Goal: Task Accomplishment & Management: Manage account settings

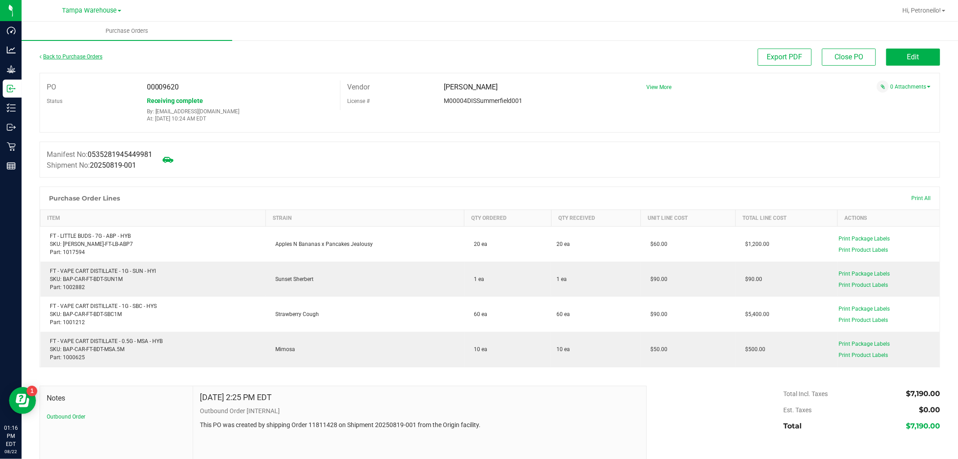
click at [96, 54] on link "Back to Purchase Orders" at bounding box center [71, 56] width 63 height 6
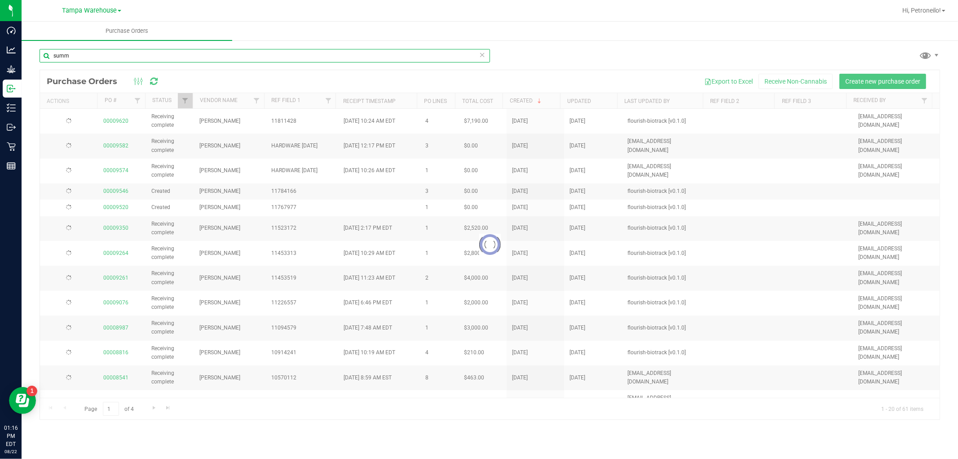
click at [146, 58] on input "summ" at bounding box center [265, 55] width 451 height 13
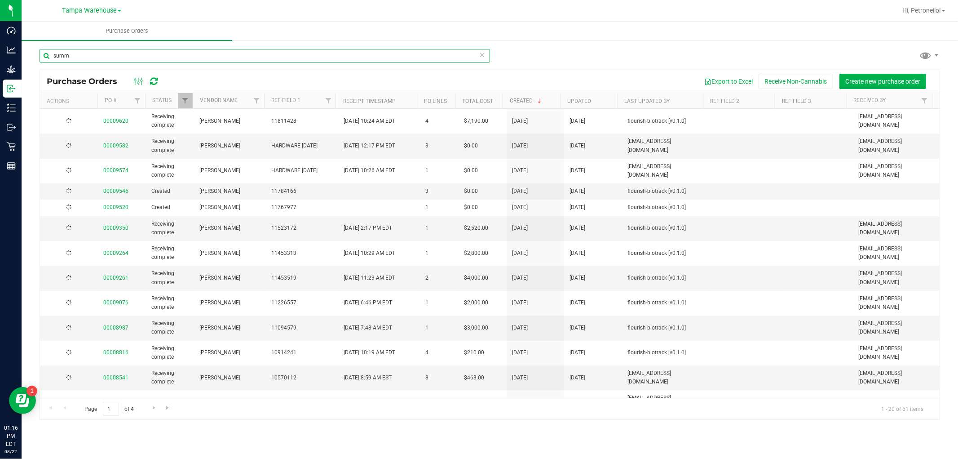
click at [146, 58] on input "summ" at bounding box center [265, 55] width 451 height 13
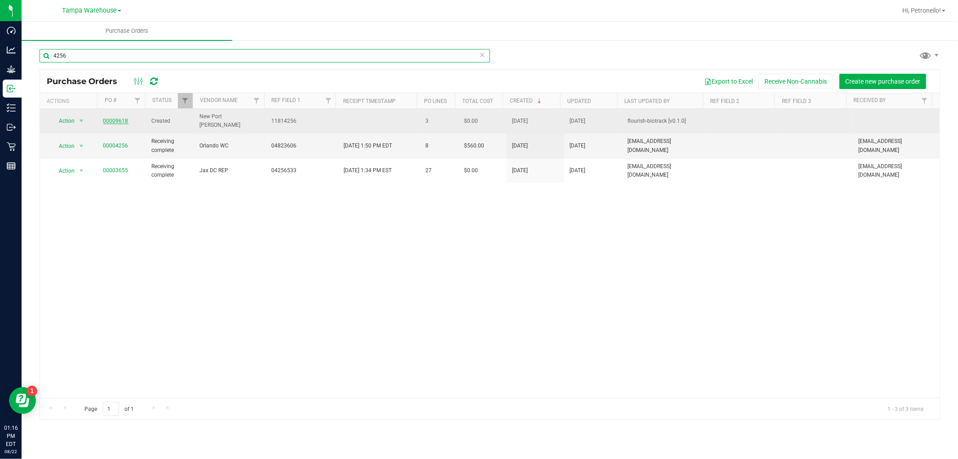
type input "4256"
click at [117, 118] on link "00009618" at bounding box center [115, 121] width 25 height 6
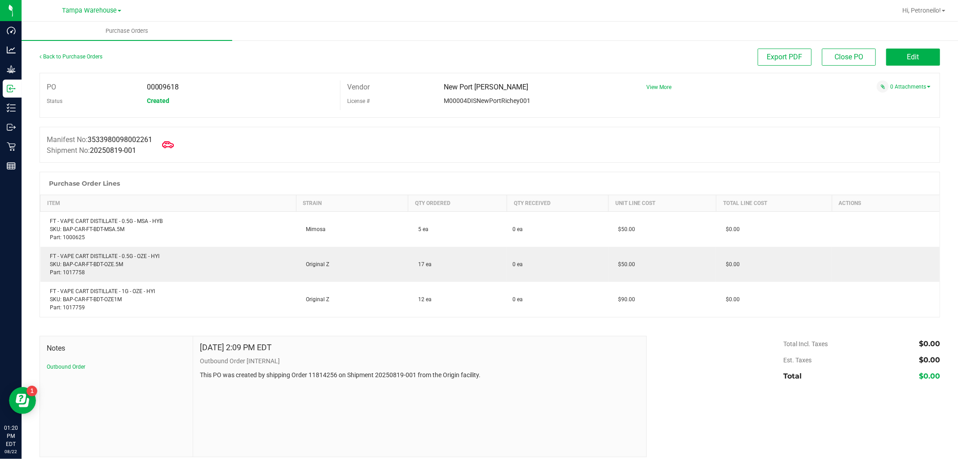
click at [174, 144] on icon at bounding box center [168, 145] width 12 height 12
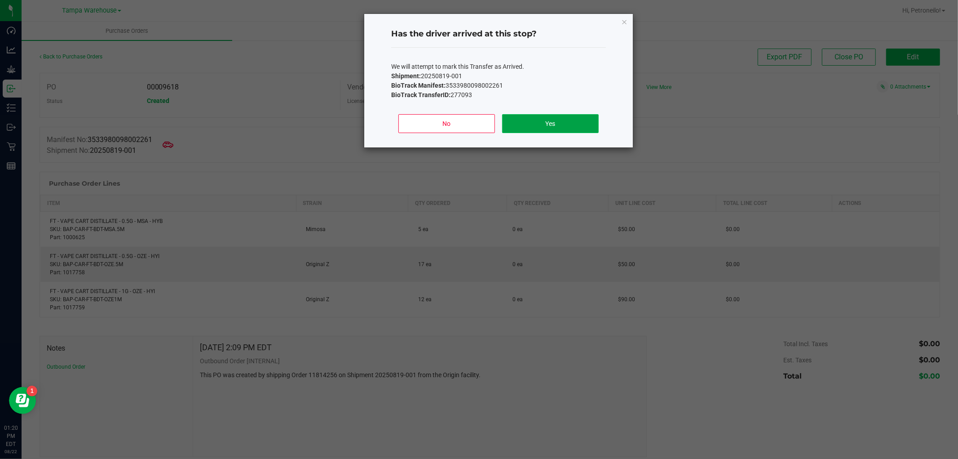
click at [582, 120] on button "Yes" at bounding box center [550, 123] width 97 height 19
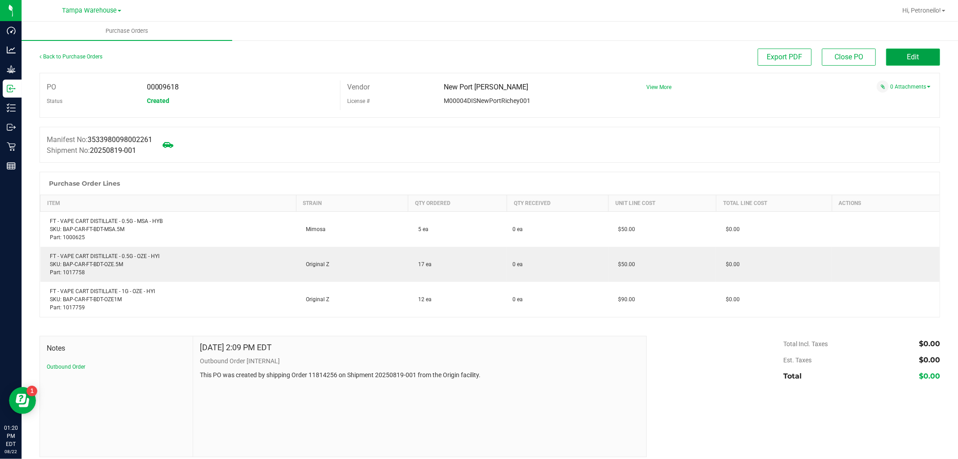
click at [891, 57] on button "Edit" at bounding box center [914, 57] width 54 height 17
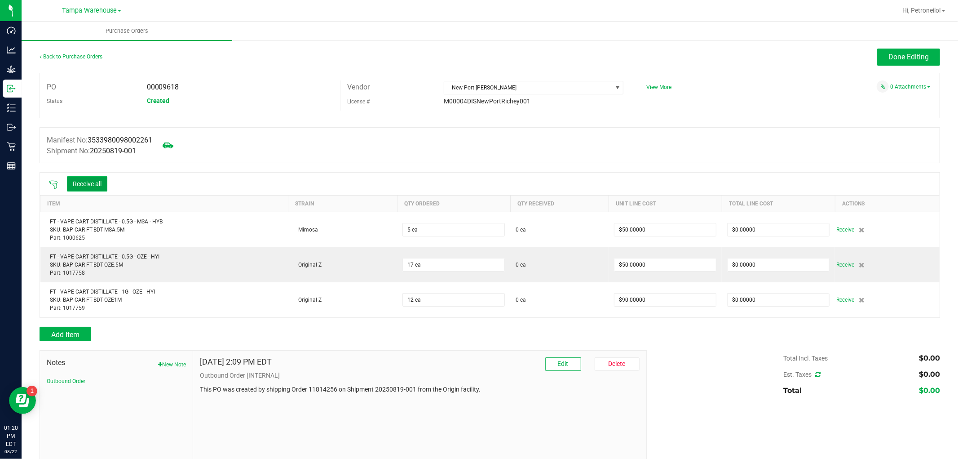
click at [105, 178] on button "Receive all" at bounding box center [87, 183] width 40 height 15
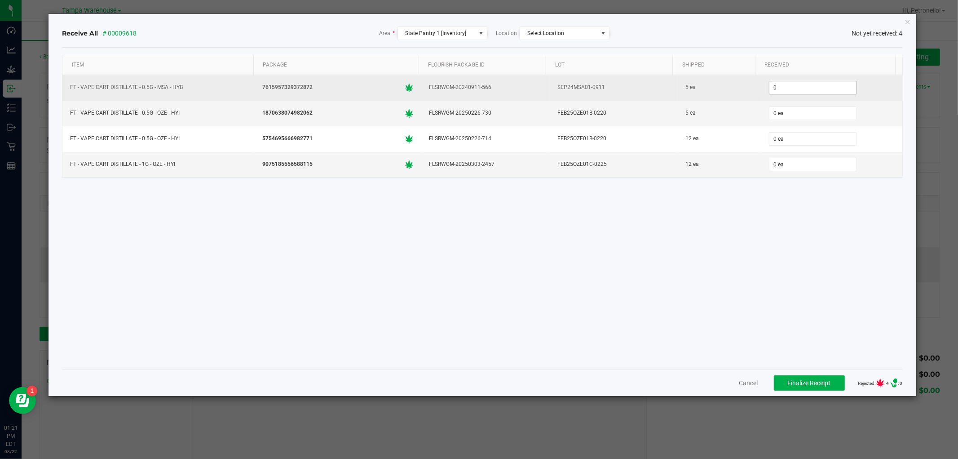
click at [781, 84] on input "0" at bounding box center [813, 87] width 87 height 13
type input "5 ea"
type input "12 ea"
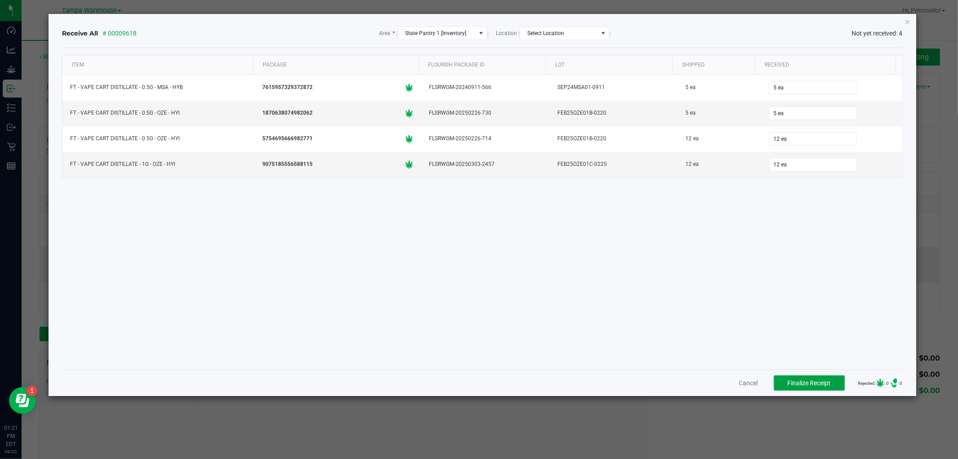
click at [798, 381] on span "Finalize Receipt" at bounding box center [809, 382] width 43 height 7
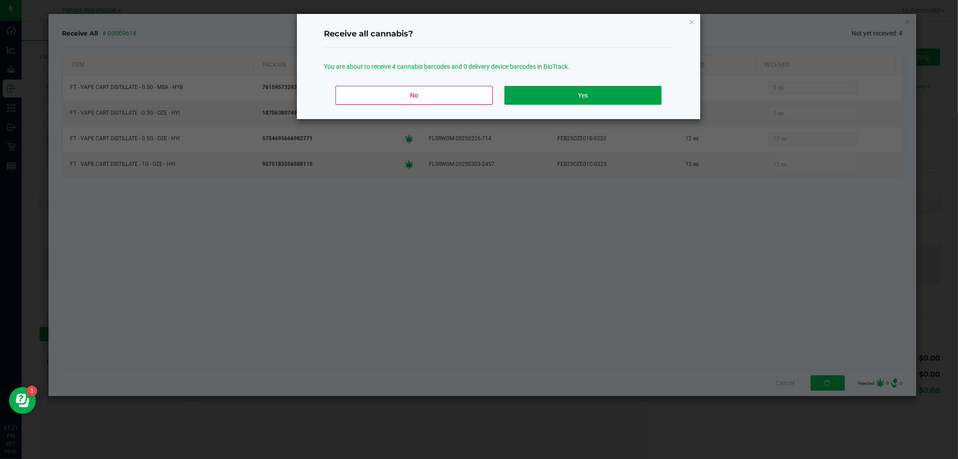
click at [607, 99] on button "Yes" at bounding box center [583, 95] width 157 height 19
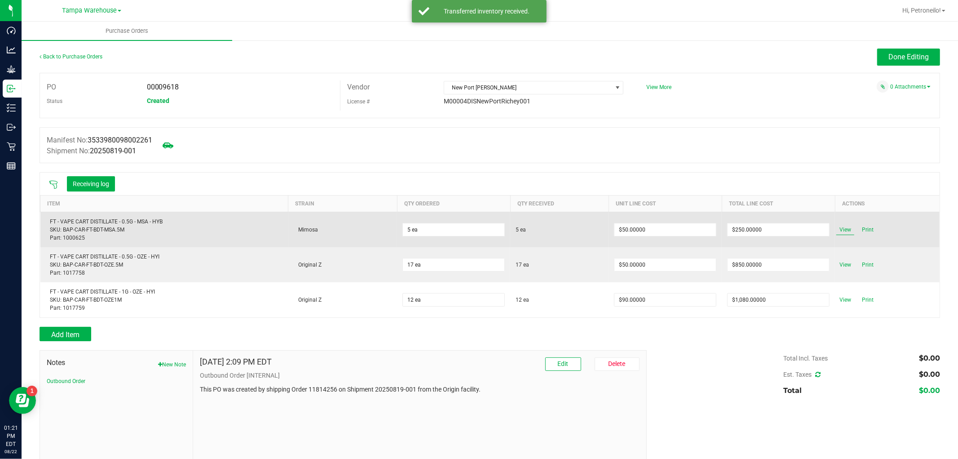
click at [837, 229] on span "View" at bounding box center [846, 229] width 18 height 11
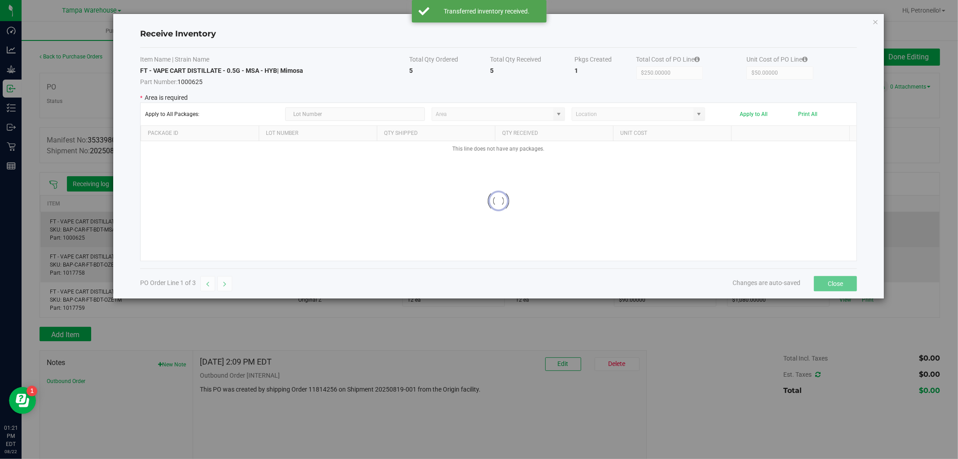
type input "State Pantry 1"
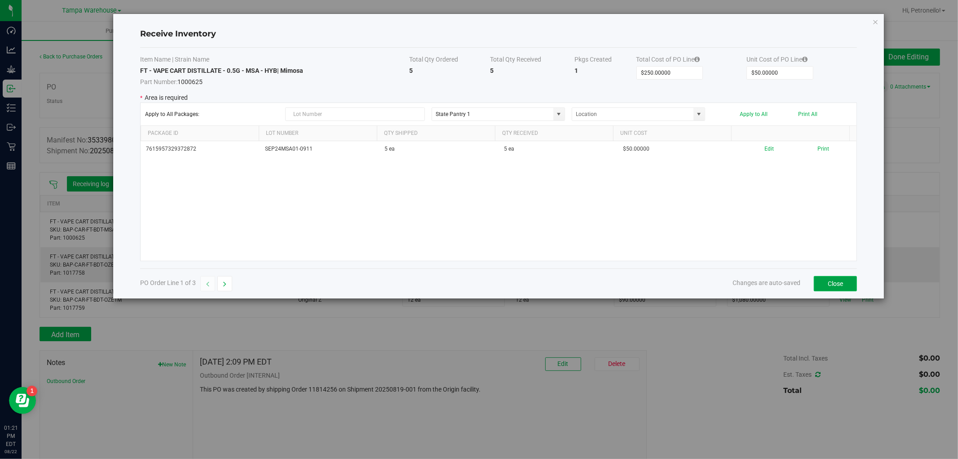
click at [827, 284] on button "Close" at bounding box center [835, 283] width 43 height 15
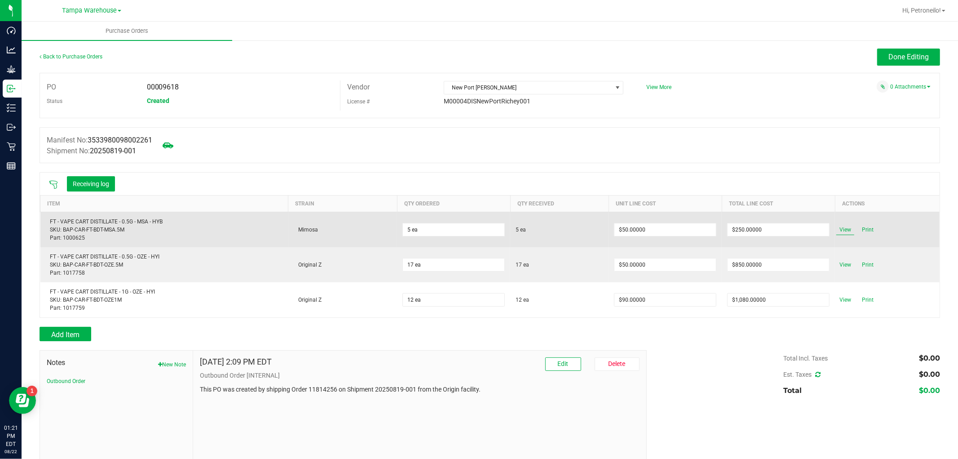
click at [837, 230] on span "View" at bounding box center [846, 229] width 18 height 11
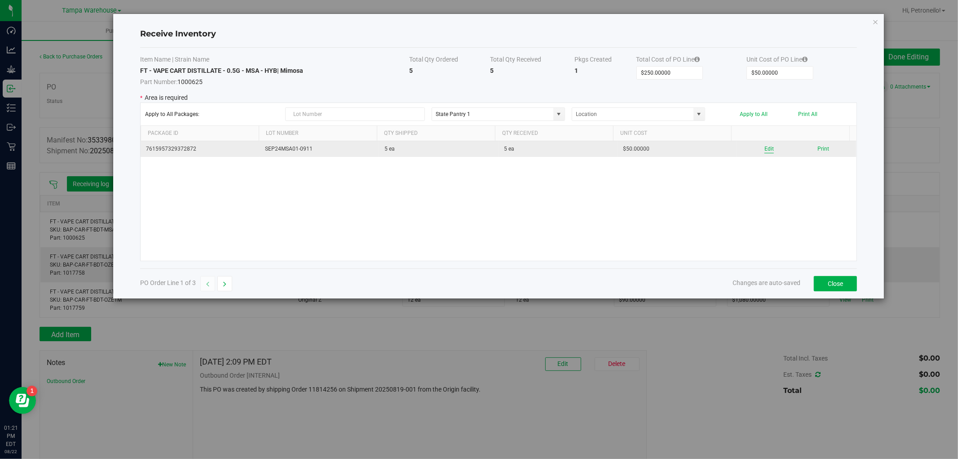
click at [765, 147] on button "Edit" at bounding box center [769, 149] width 9 height 9
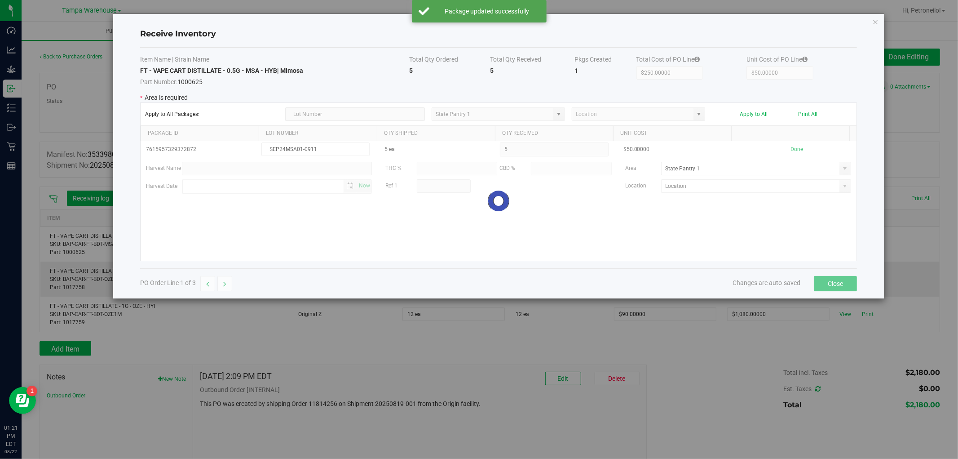
click at [839, 174] on div at bounding box center [499, 201] width 716 height 120
click at [840, 174] on span at bounding box center [845, 168] width 11 height 13
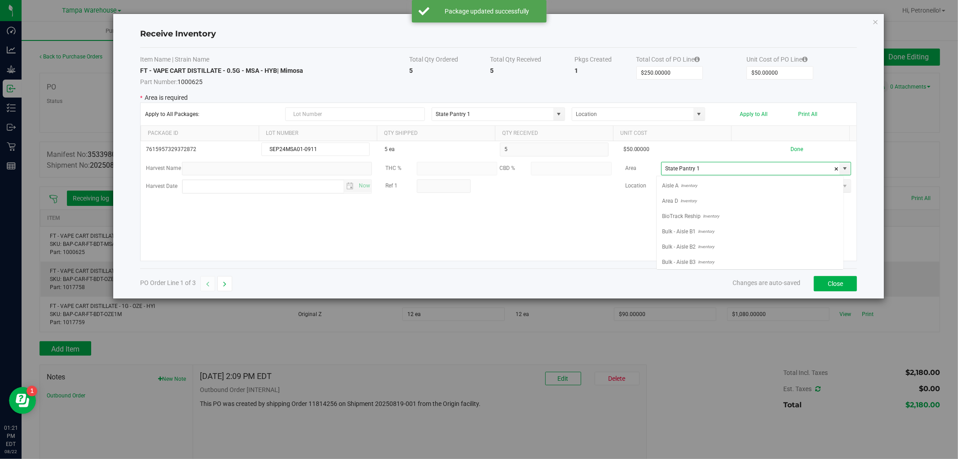
scroll to position [13, 187]
click at [718, 212] on span "Non Dispense Quarantine" at bounding box center [693, 211] width 62 height 13
type input "Non Dispense Quarantine"
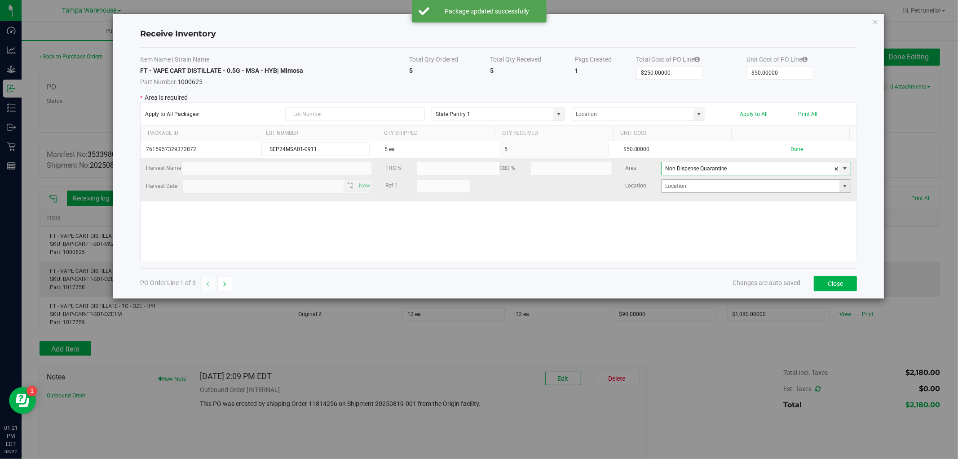
click at [842, 185] on span at bounding box center [845, 185] width 7 height 7
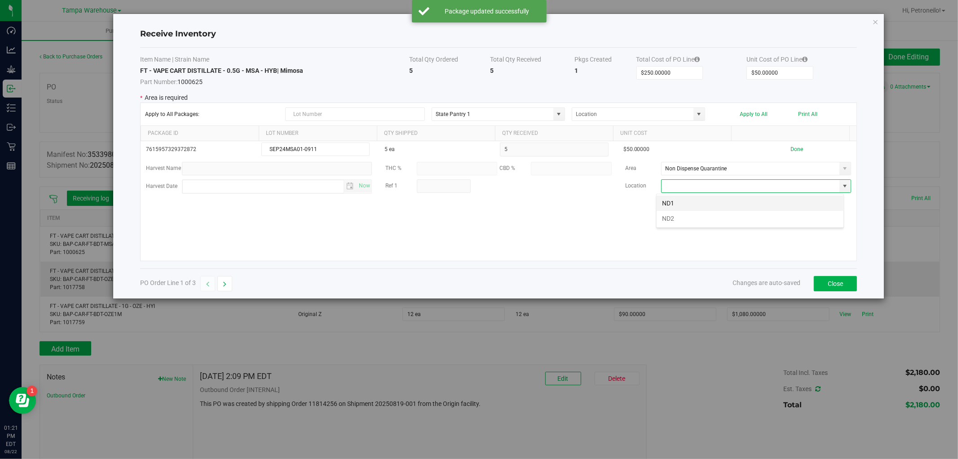
click at [753, 200] on li "ND1" at bounding box center [750, 202] width 187 height 15
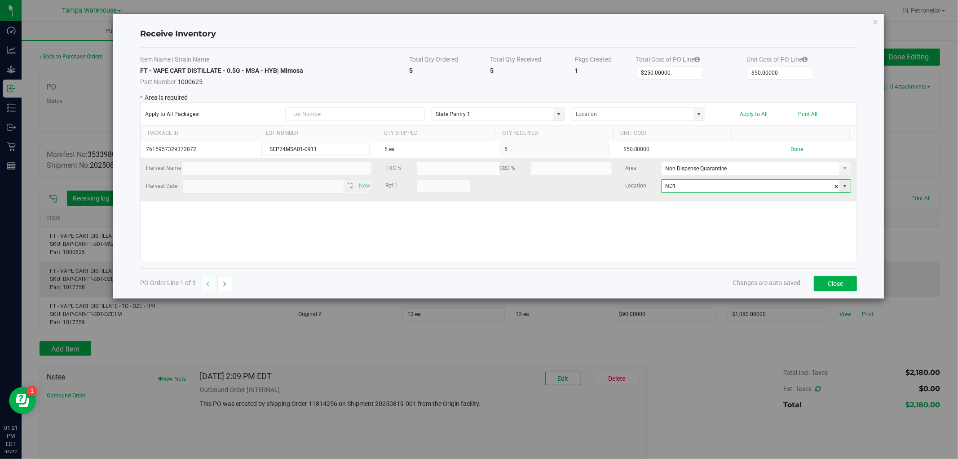
click at [842, 189] on span at bounding box center [845, 186] width 11 height 13
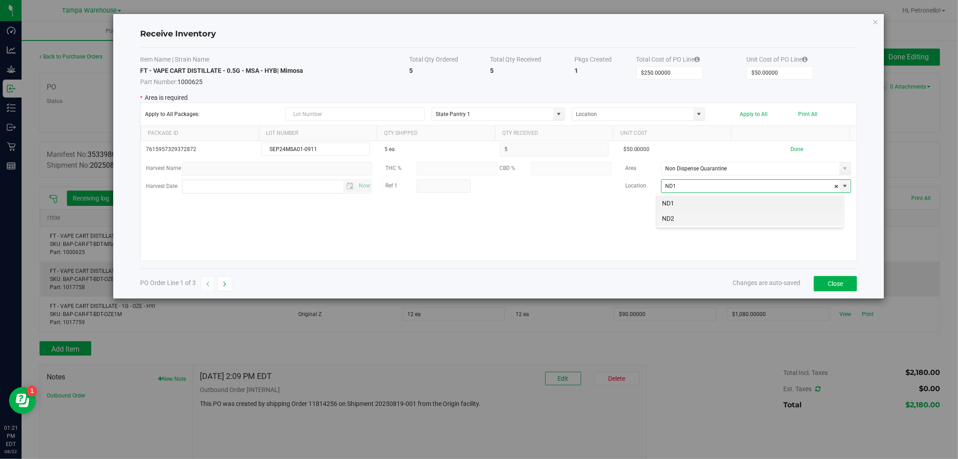
click at [767, 217] on li "ND2" at bounding box center [750, 218] width 187 height 15
type input "ND2"
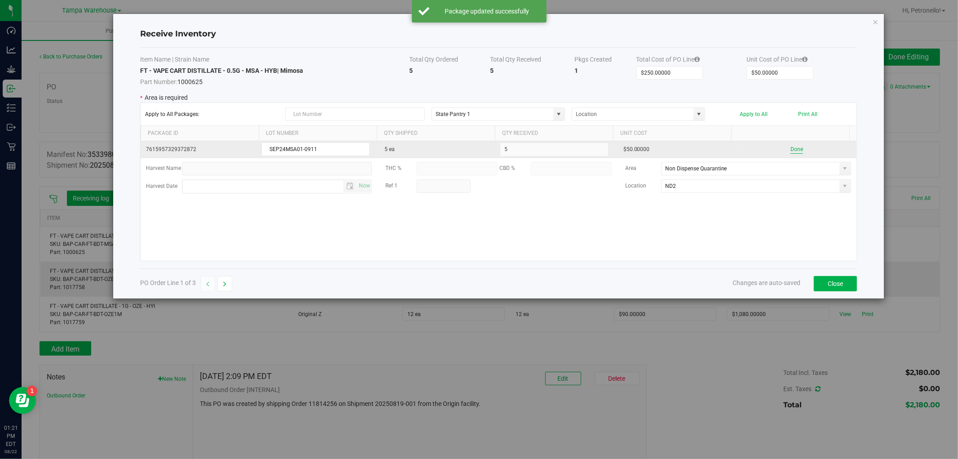
click at [791, 152] on button "Done" at bounding box center [797, 149] width 13 height 9
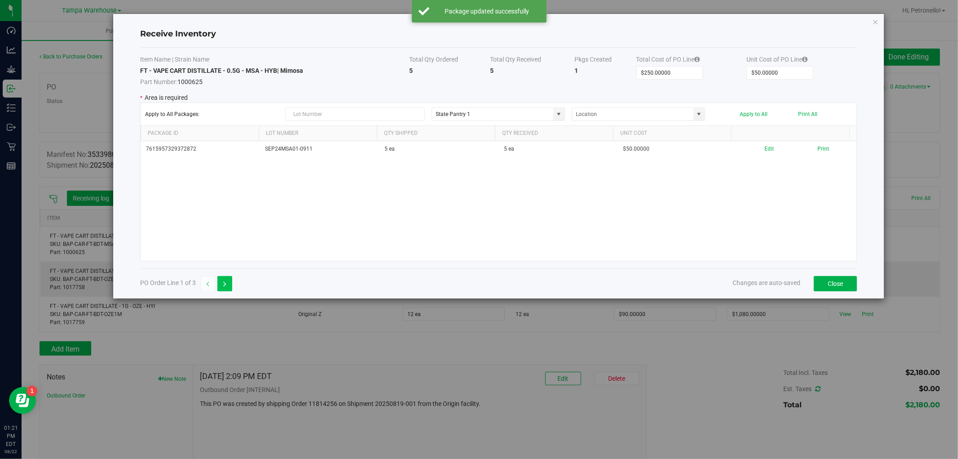
click at [232, 286] on button "button" at bounding box center [224, 283] width 15 height 15
type input "$850.00000"
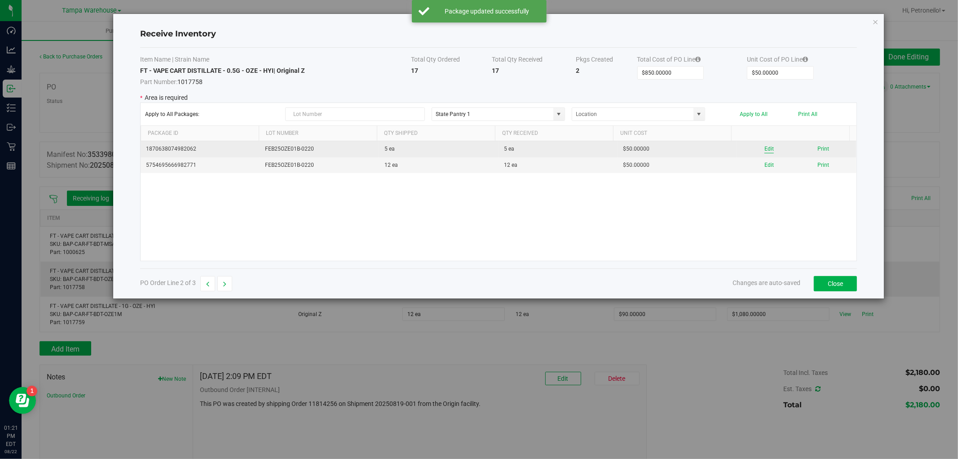
click at [765, 146] on button "Edit" at bounding box center [769, 149] width 9 height 9
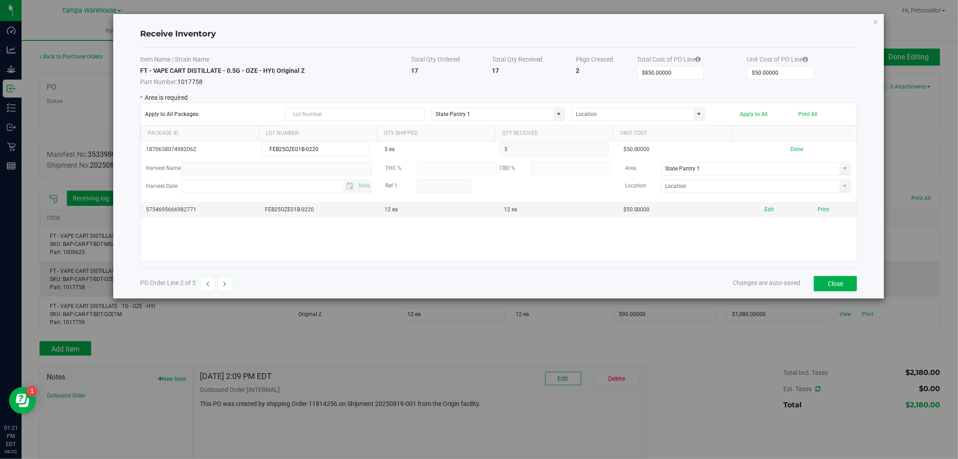
click at [842, 172] on span at bounding box center [845, 168] width 7 height 7
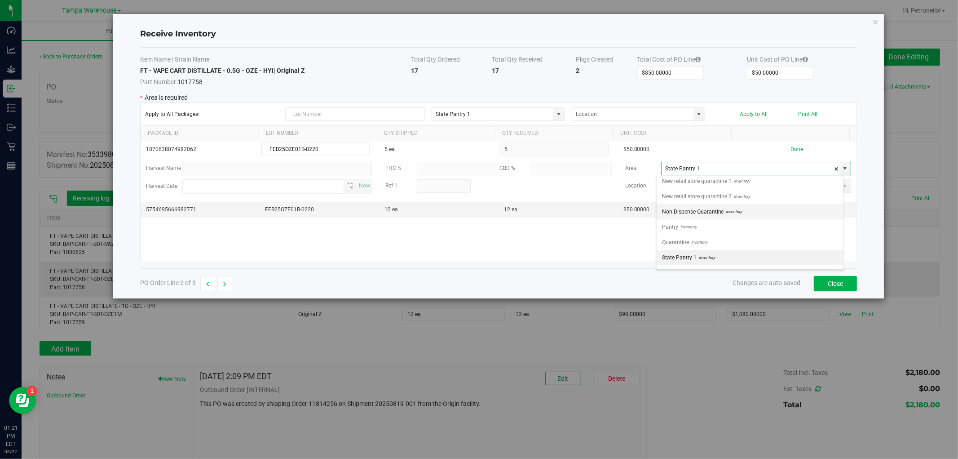
click at [740, 209] on span "Inventory" at bounding box center [733, 211] width 18 height 13
type input "Non Dispense Quarantine"
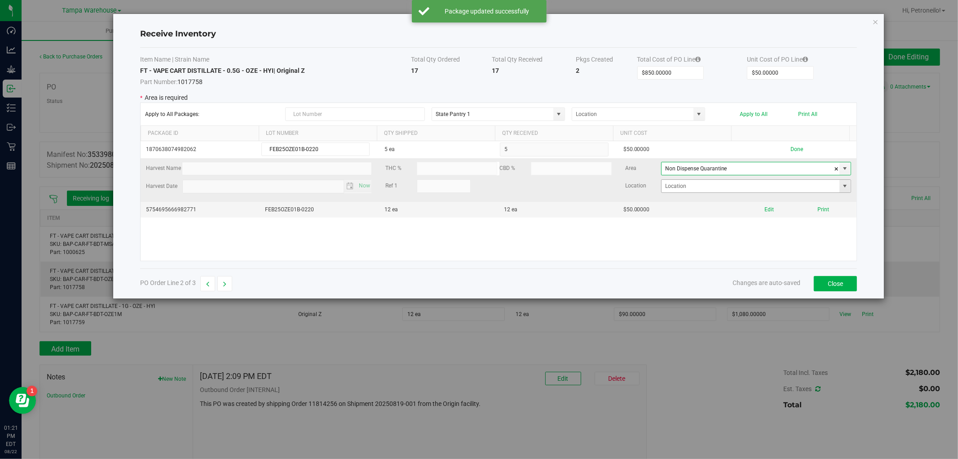
click at [842, 188] on span at bounding box center [845, 185] width 7 height 7
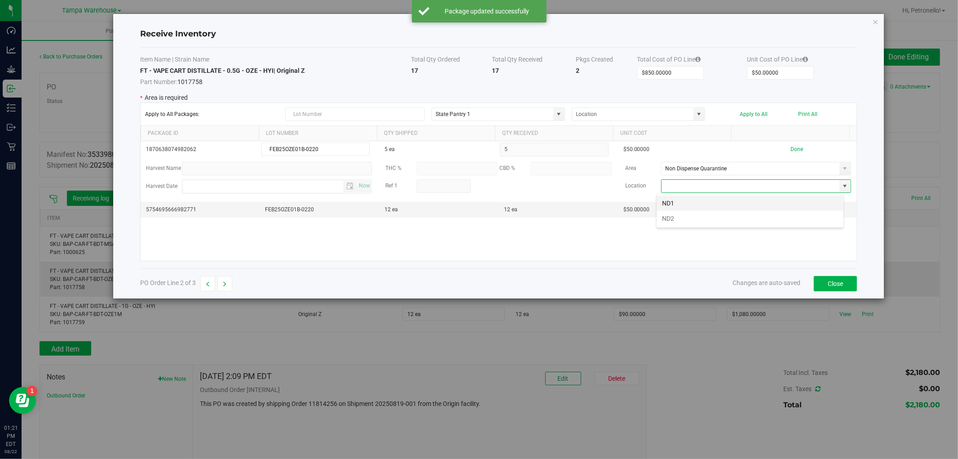
click at [762, 205] on li "ND1" at bounding box center [750, 202] width 187 height 15
type input "ND1"
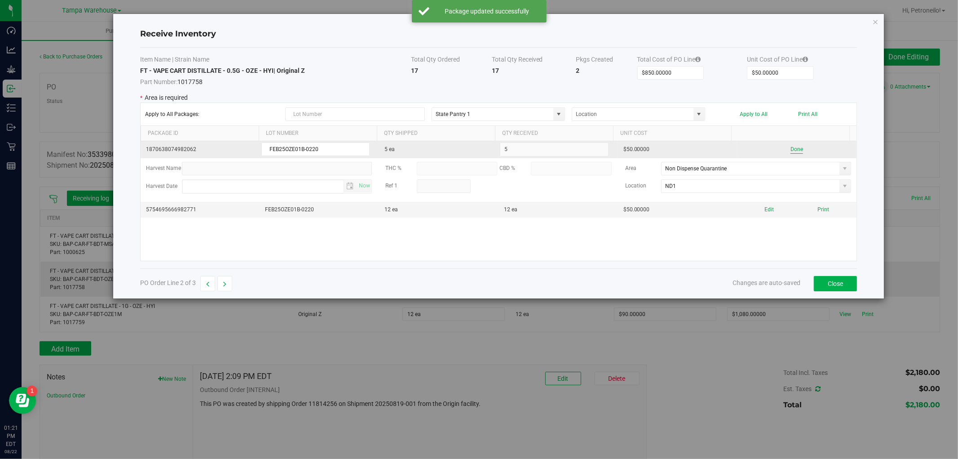
click at [791, 151] on button "Done" at bounding box center [797, 149] width 13 height 9
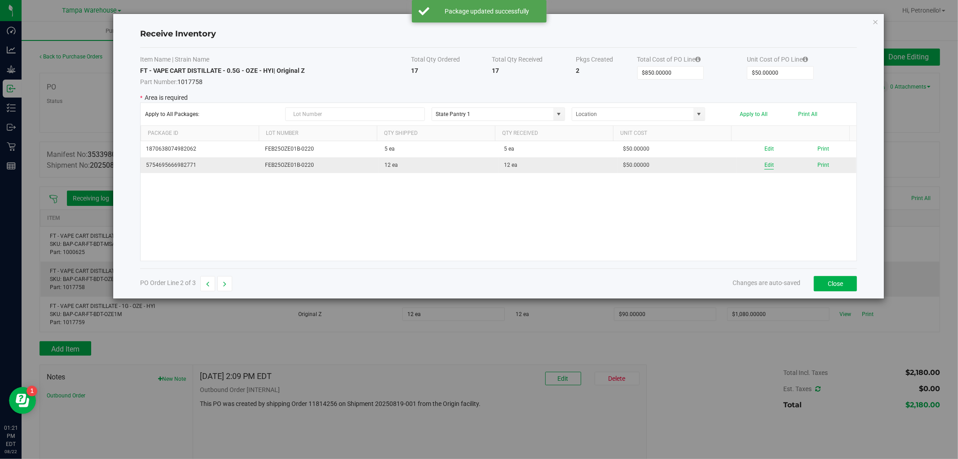
click at [765, 165] on button "Edit" at bounding box center [769, 165] width 9 height 9
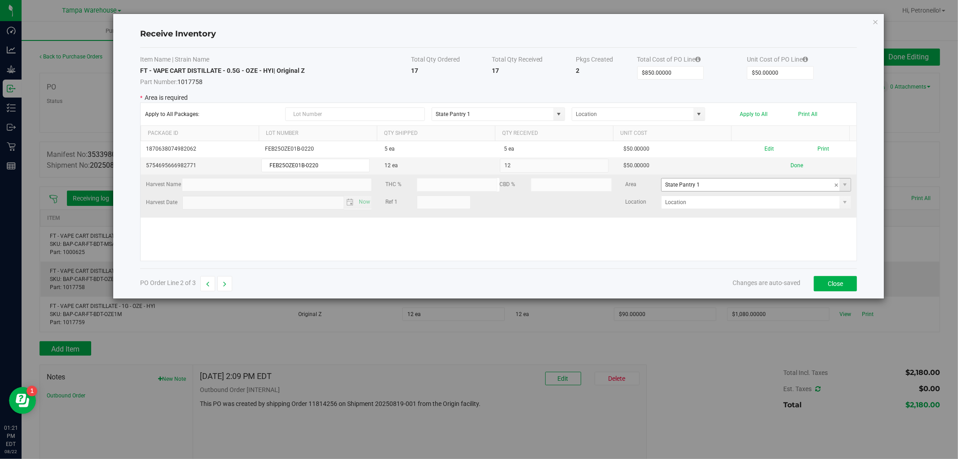
click at [840, 189] on span at bounding box center [845, 184] width 11 height 13
click at [788, 230] on li "Non Dispense Quarantine Inventory" at bounding box center [750, 227] width 187 height 15
type input "Non Dispense Quarantine"
click at [840, 204] on span at bounding box center [845, 202] width 11 height 13
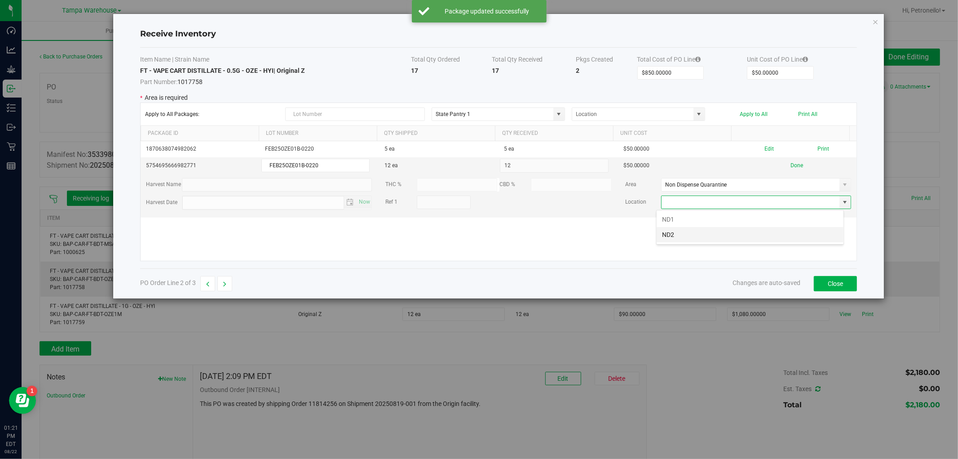
click at [749, 235] on li "ND2" at bounding box center [750, 234] width 187 height 15
type input "ND2"
click at [791, 169] on button "Done" at bounding box center [797, 165] width 13 height 9
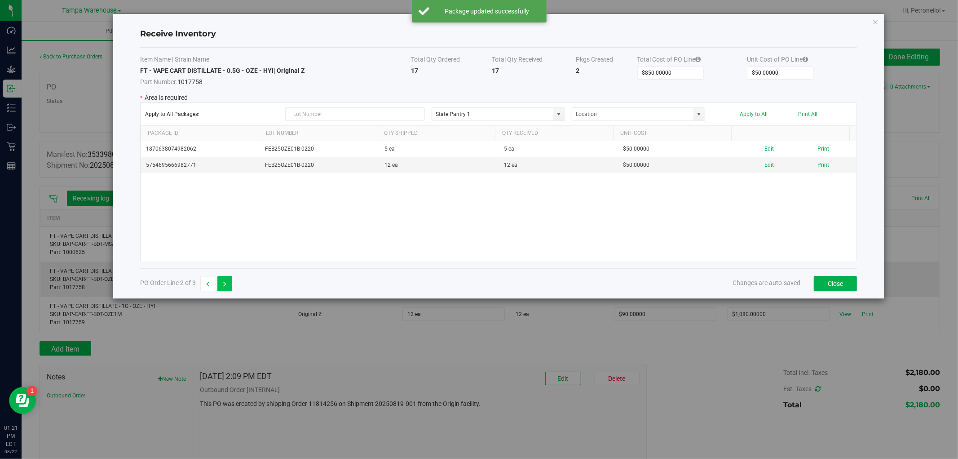
click at [226, 278] on button "button" at bounding box center [224, 283] width 15 height 15
type input "$1,080.00000"
type input "$90.00000"
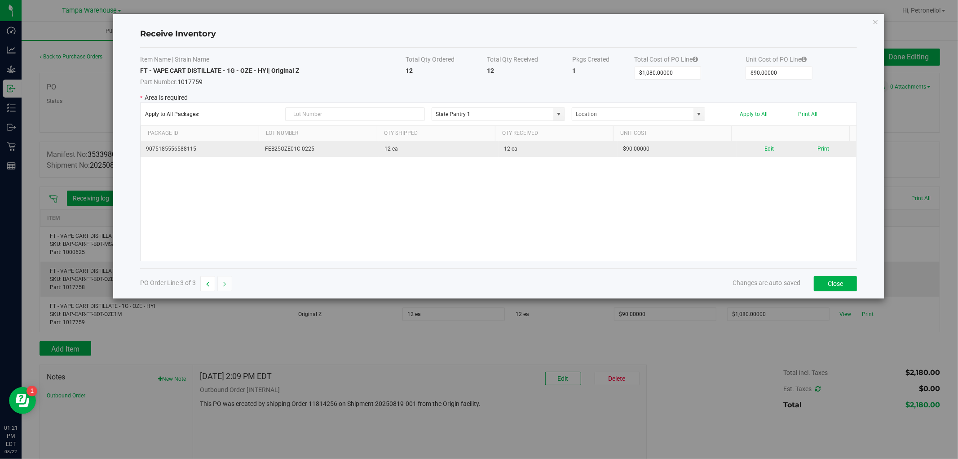
click at [755, 146] on div "Edit Print" at bounding box center [797, 149] width 109 height 9
click at [757, 148] on div "Edit Print" at bounding box center [797, 149] width 109 height 9
click at [765, 149] on button "Edit" at bounding box center [769, 149] width 9 height 9
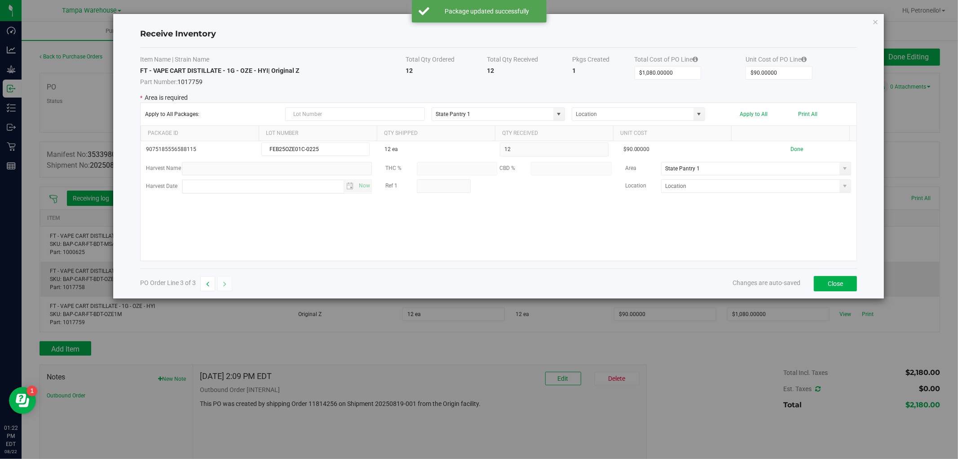
click at [842, 171] on span at bounding box center [845, 168] width 7 height 7
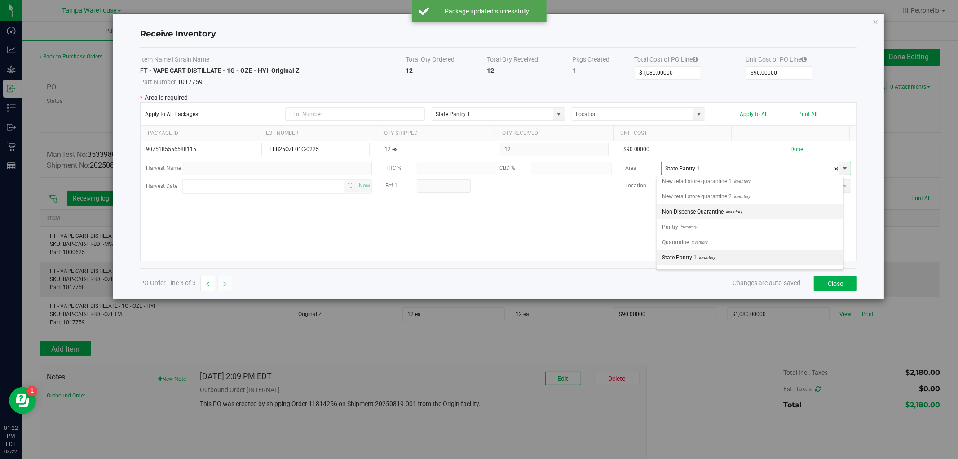
click at [758, 213] on li "Non Dispense Quarantine Inventory" at bounding box center [750, 211] width 187 height 15
type input "Non Dispense Quarantine"
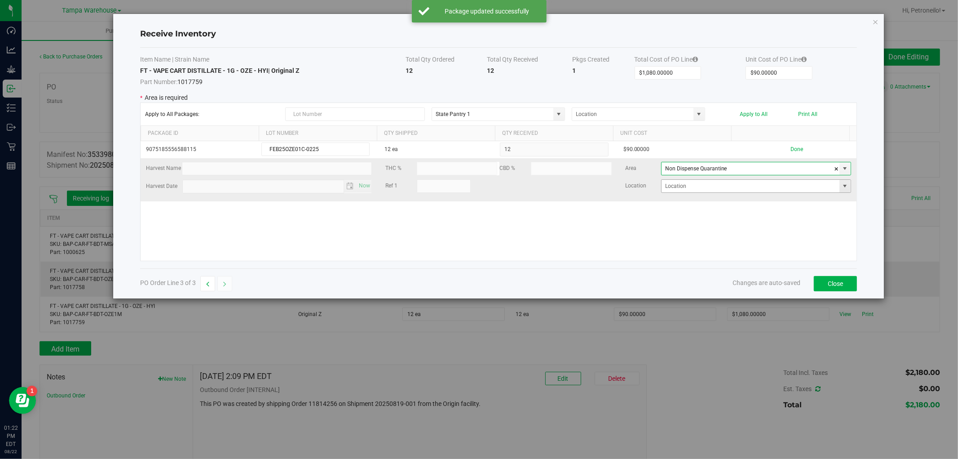
click at [842, 182] on span at bounding box center [845, 185] width 7 height 7
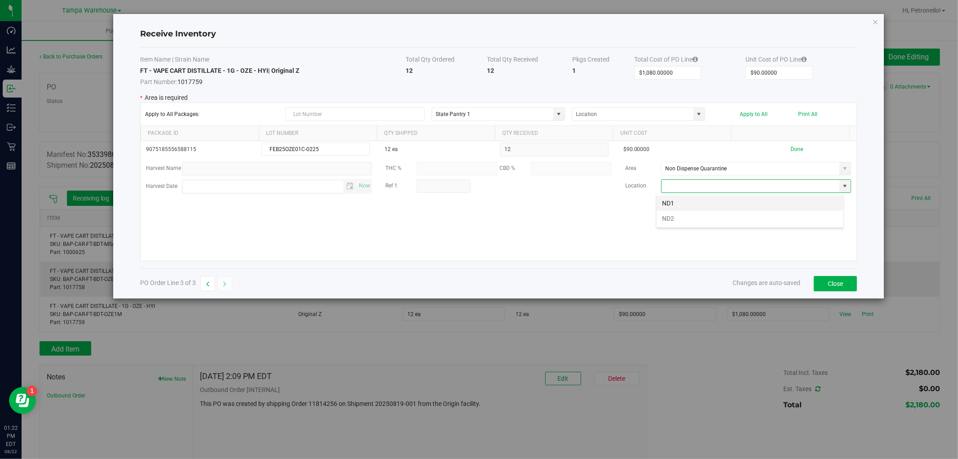
click at [755, 208] on li "ND1" at bounding box center [750, 202] width 187 height 15
type input "ND1"
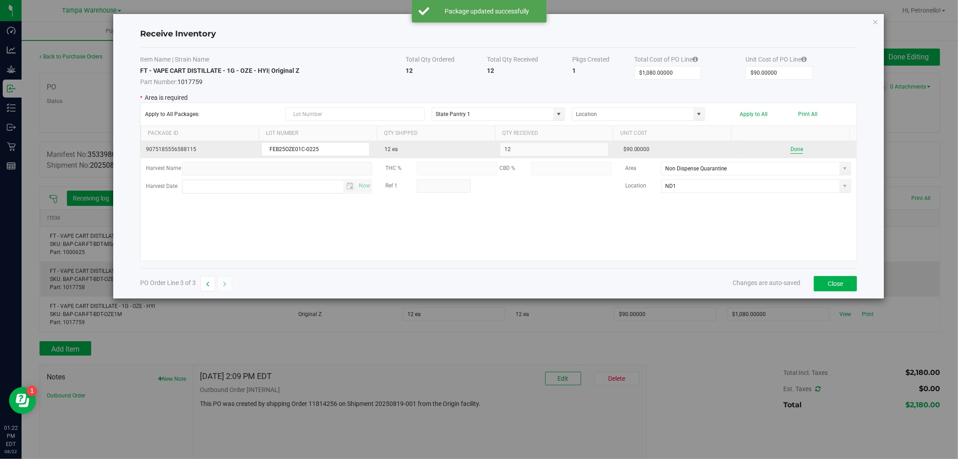
click at [791, 148] on button "Done" at bounding box center [797, 149] width 13 height 9
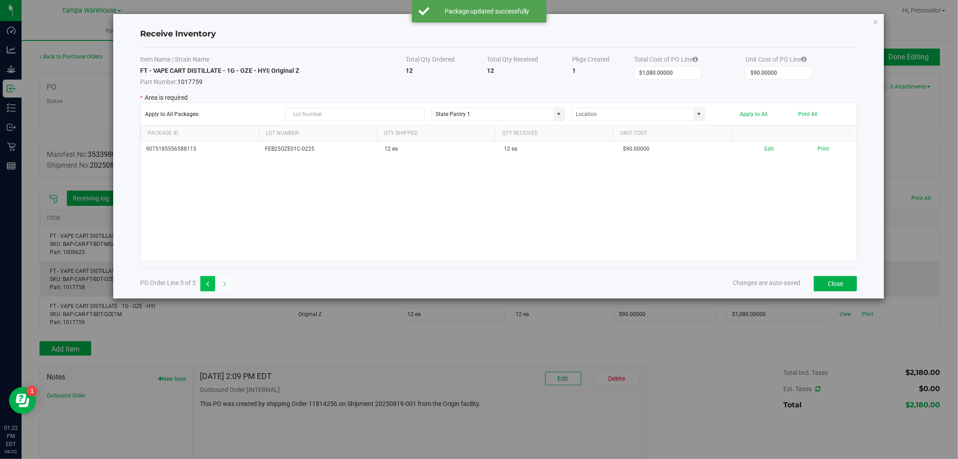
click at [212, 282] on button "button" at bounding box center [207, 283] width 15 height 15
type input "$850.00000"
type input "$50.00000"
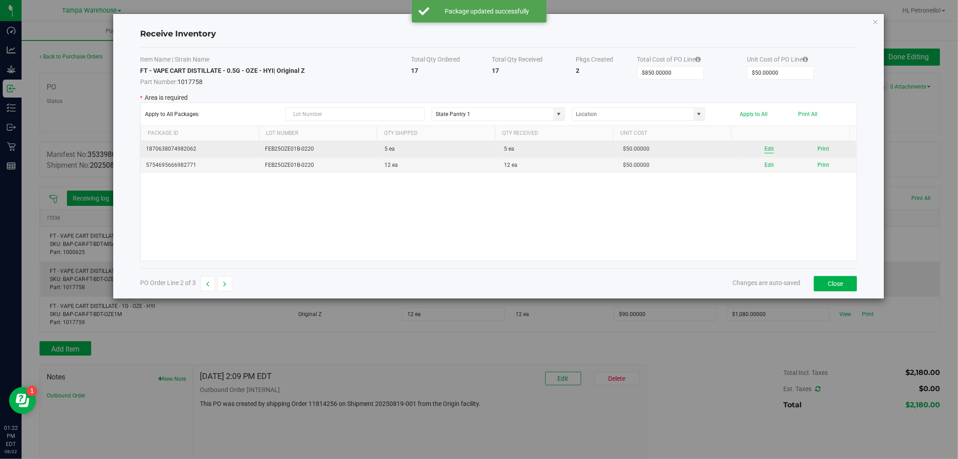
click at [765, 147] on button "Edit" at bounding box center [769, 149] width 9 height 9
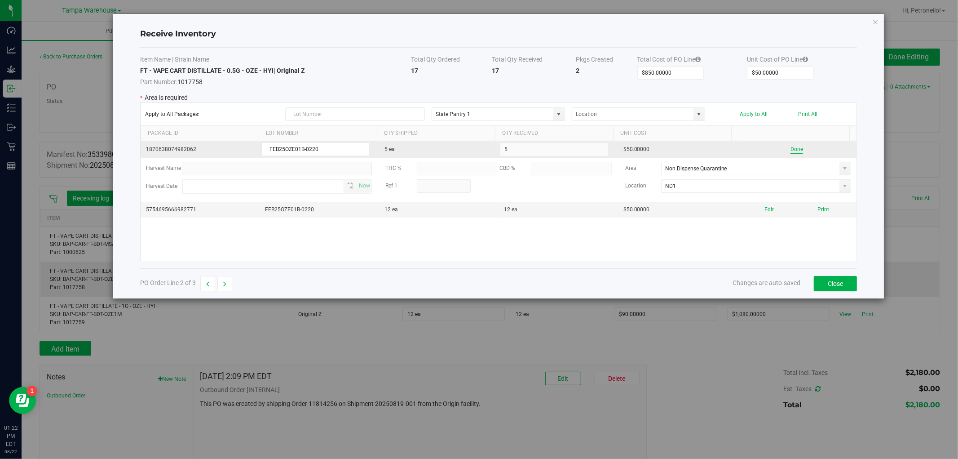
click at [791, 148] on button "Done" at bounding box center [797, 149] width 13 height 9
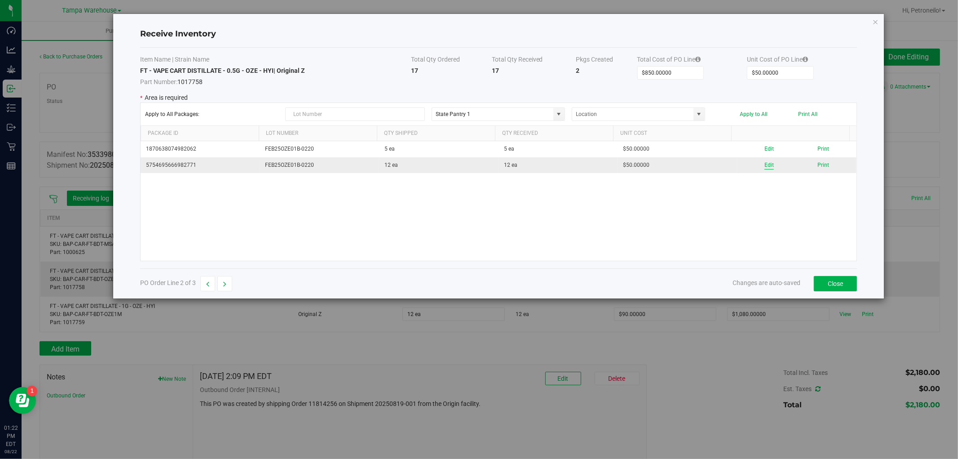
click at [766, 164] on button "Edit" at bounding box center [769, 165] width 9 height 9
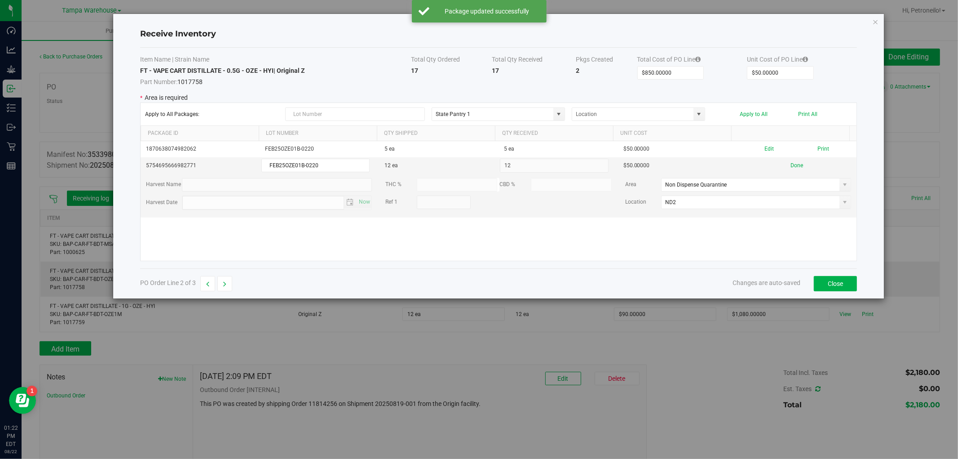
click at [842, 204] on span at bounding box center [845, 202] width 7 height 7
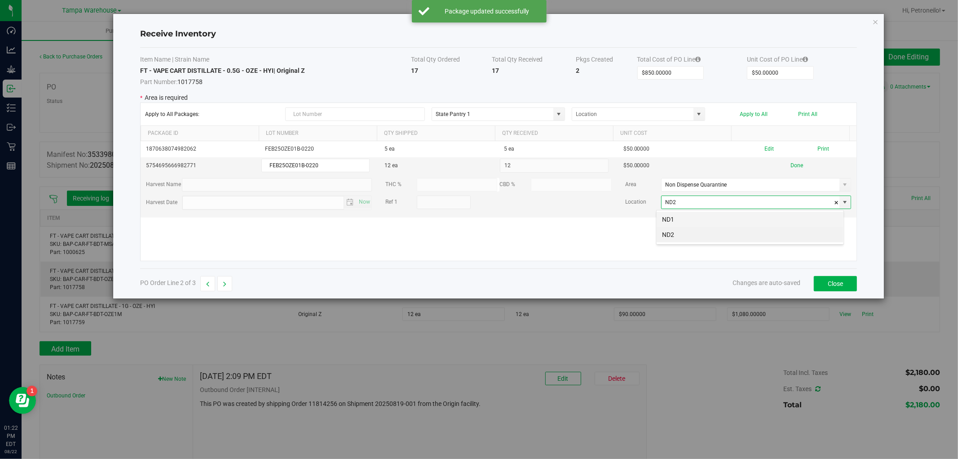
click at [780, 216] on li "ND1" at bounding box center [750, 219] width 187 height 15
type input "ND1"
click at [794, 163] on button "Done" at bounding box center [797, 165] width 13 height 9
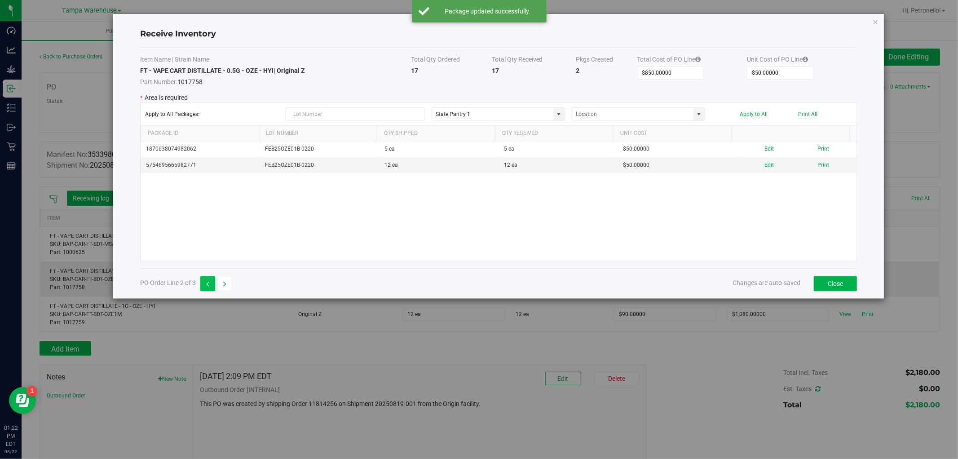
click at [210, 286] on button "button" at bounding box center [207, 283] width 15 height 15
type input "$250.00000"
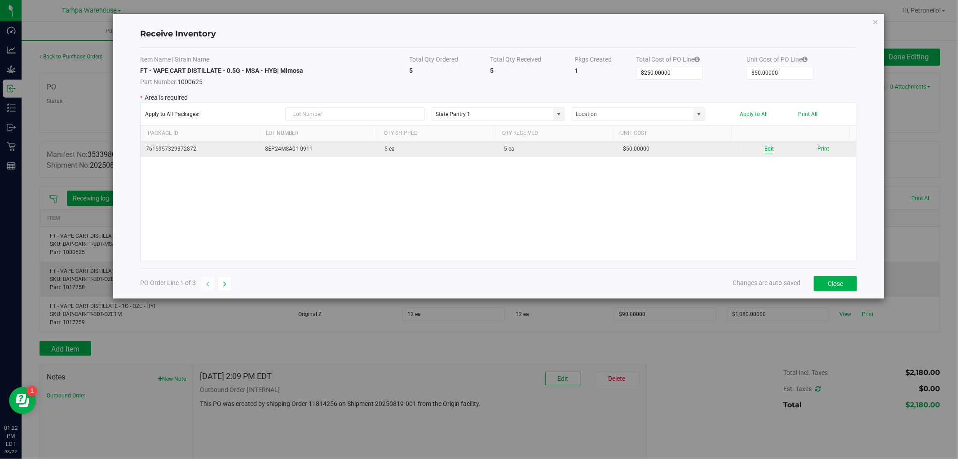
click at [766, 147] on button "Edit" at bounding box center [769, 149] width 9 height 9
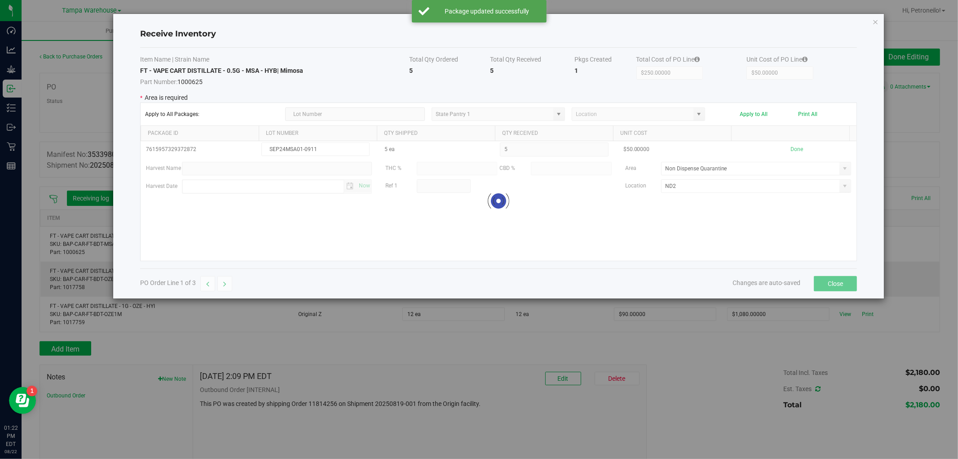
click at [765, 223] on div at bounding box center [499, 201] width 716 height 120
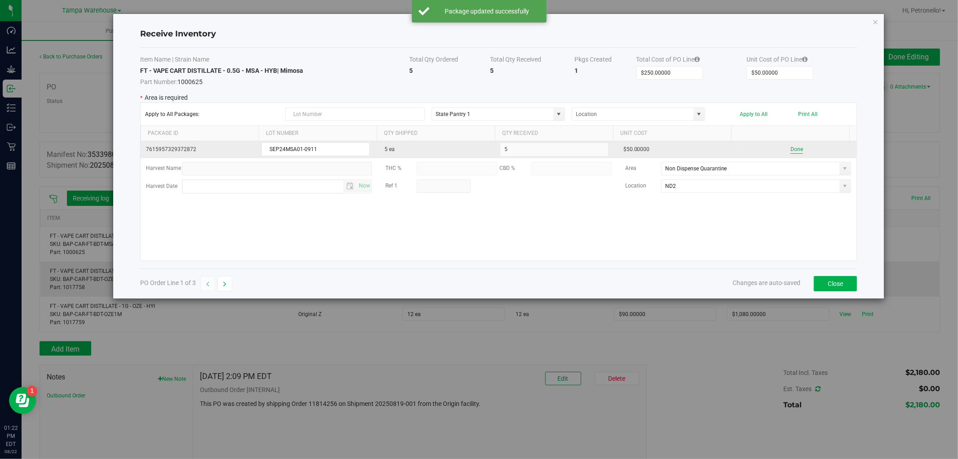
click at [791, 146] on button "Done" at bounding box center [797, 149] width 13 height 9
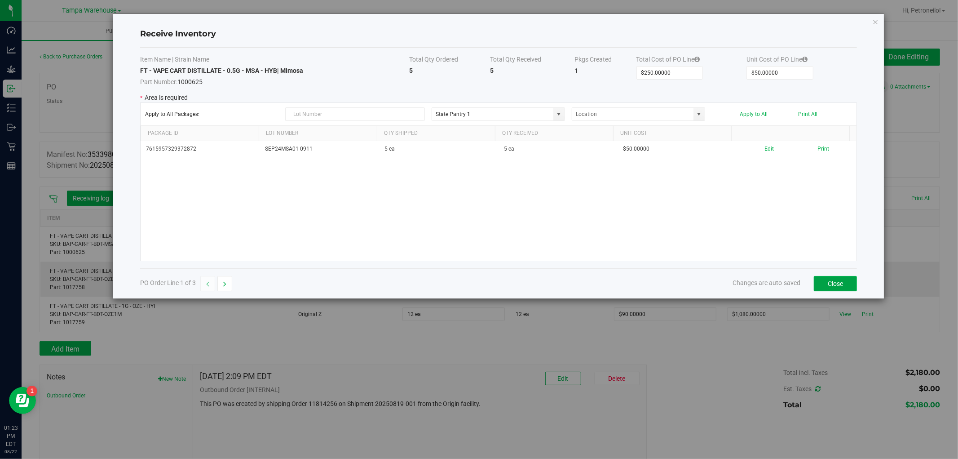
click at [832, 281] on button "Close" at bounding box center [835, 283] width 43 height 15
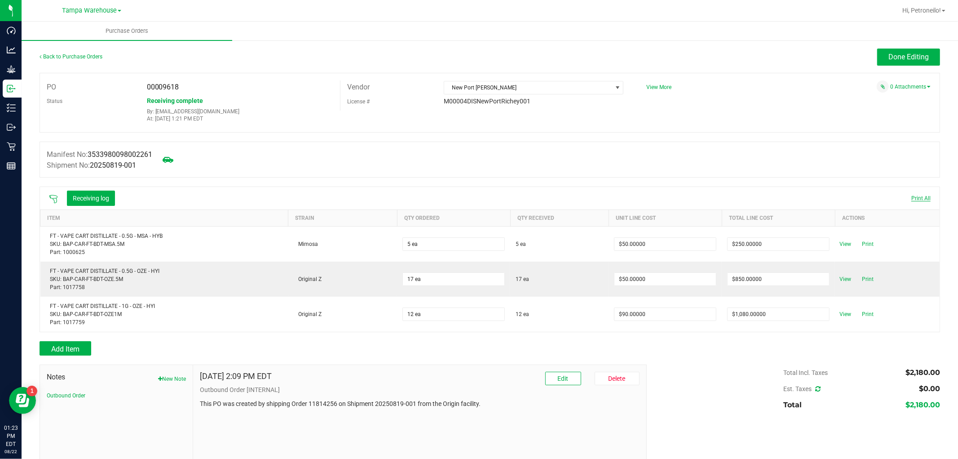
click at [918, 199] on span "Print All" at bounding box center [921, 198] width 19 height 6
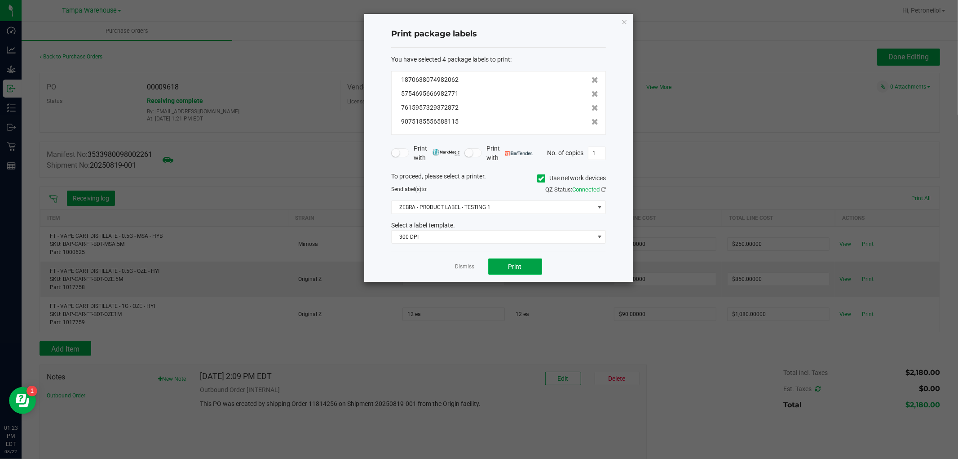
click at [515, 267] on span "Print" at bounding box center [515, 266] width 13 height 7
click at [473, 268] on link "Dismiss" at bounding box center [465, 267] width 19 height 8
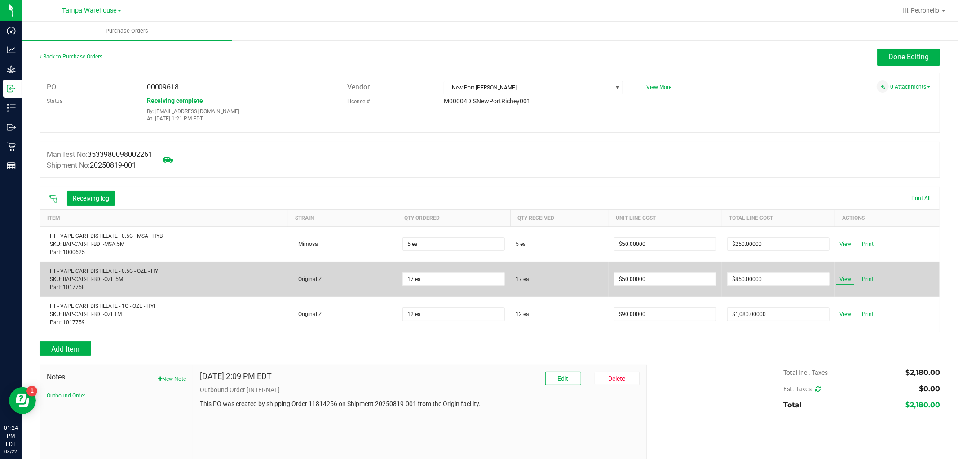
click at [837, 279] on span "View" at bounding box center [846, 279] width 18 height 11
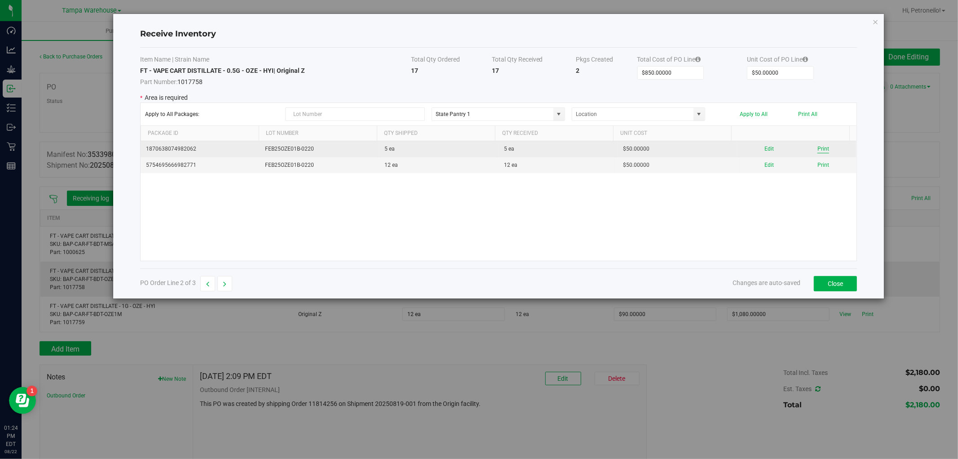
click at [818, 148] on button "Print" at bounding box center [824, 149] width 12 height 9
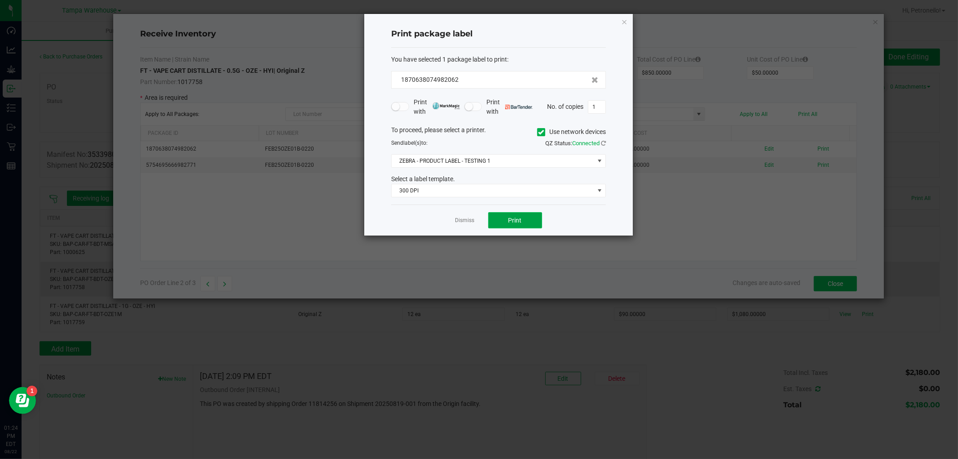
click at [528, 218] on button "Print" at bounding box center [515, 220] width 54 height 16
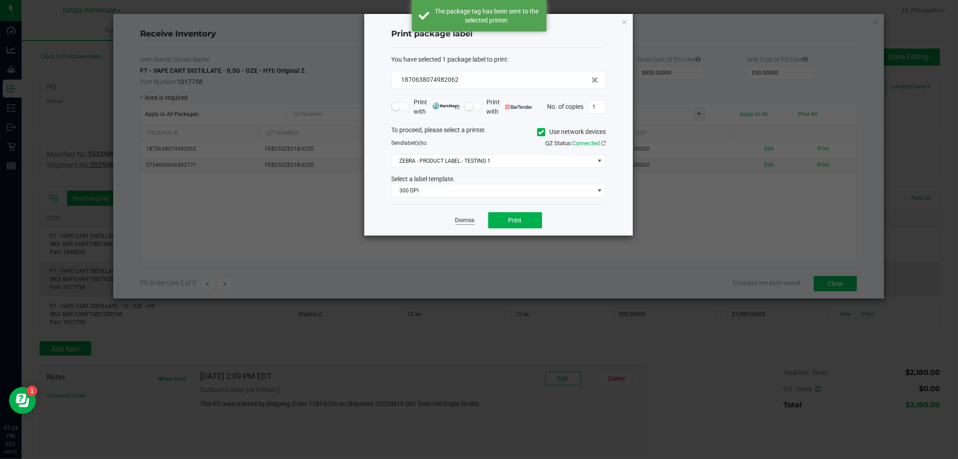
click at [468, 217] on link "Dismiss" at bounding box center [465, 221] width 19 height 8
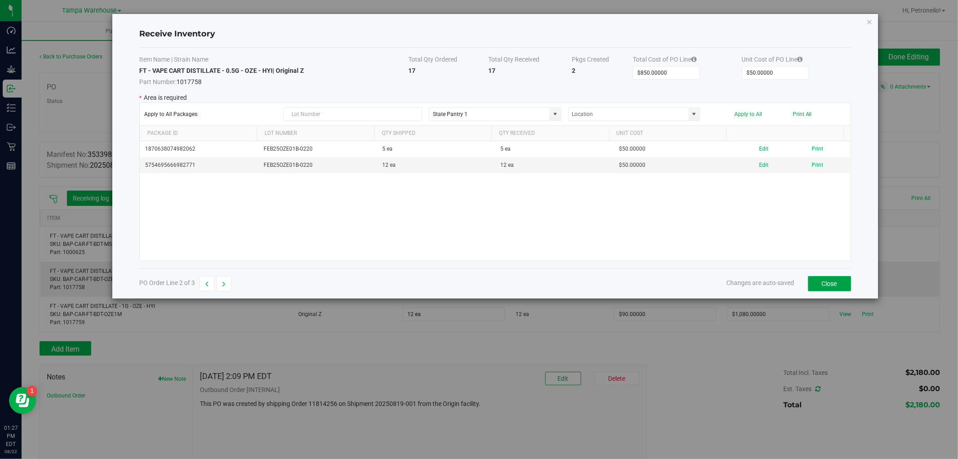
click at [839, 282] on button "Close" at bounding box center [829, 283] width 43 height 15
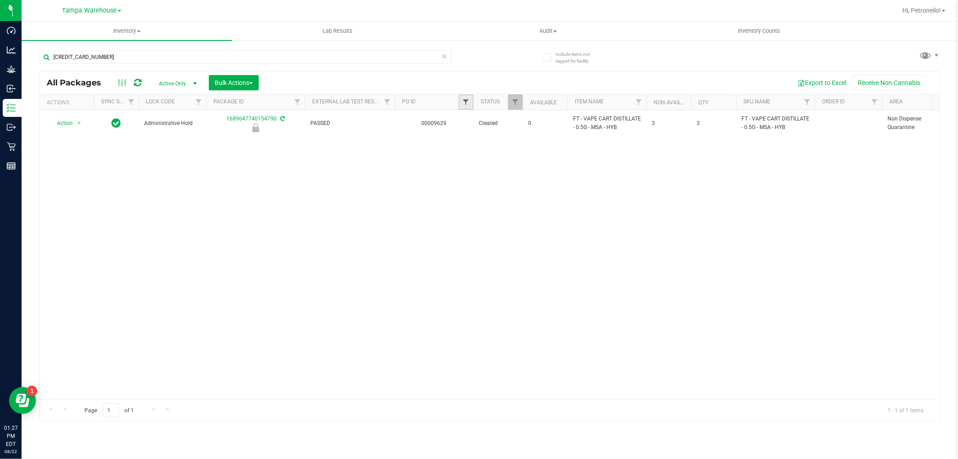
click at [465, 101] on span "Filter" at bounding box center [465, 101] width 7 height 7
type input "9618"
click at [475, 146] on button "Filter" at bounding box center [485, 146] width 43 height 20
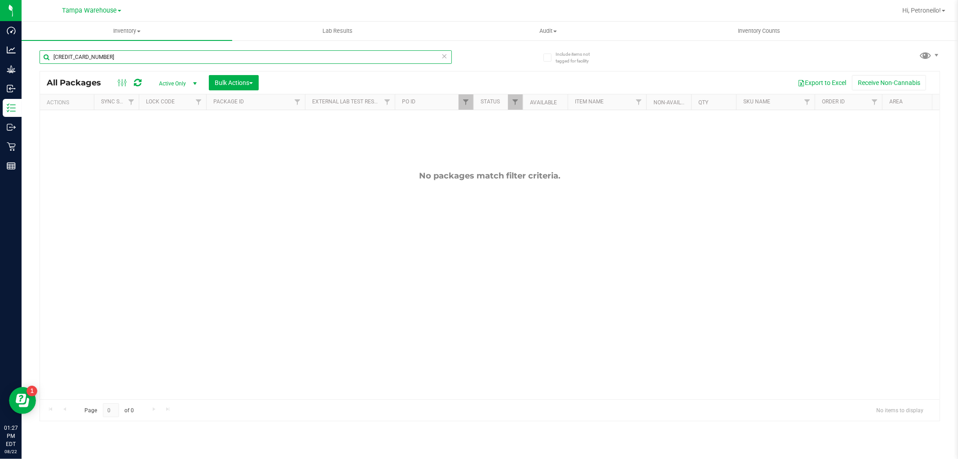
click at [204, 62] on input "689647740154790" at bounding box center [246, 56] width 413 height 13
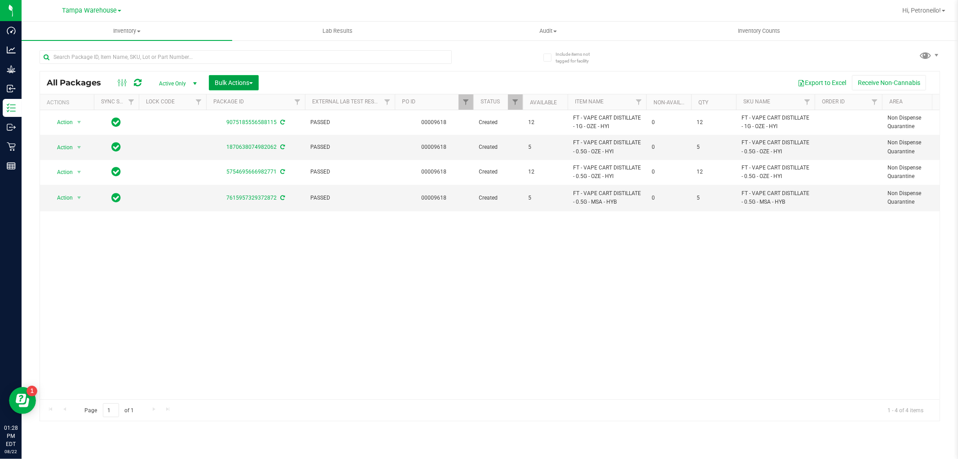
click at [245, 83] on span "Bulk Actions" at bounding box center [234, 82] width 38 height 7
click at [120, 291] on div "Action Action Adjust qty Create package Edit attributes Global inventory Locate…" at bounding box center [490, 254] width 900 height 289
click at [248, 80] on span "Bulk Actions" at bounding box center [234, 82] width 38 height 7
click at [79, 196] on span "select" at bounding box center [78, 197] width 7 height 7
click at [75, 282] on li "Lock package" at bounding box center [84, 279] width 70 height 13
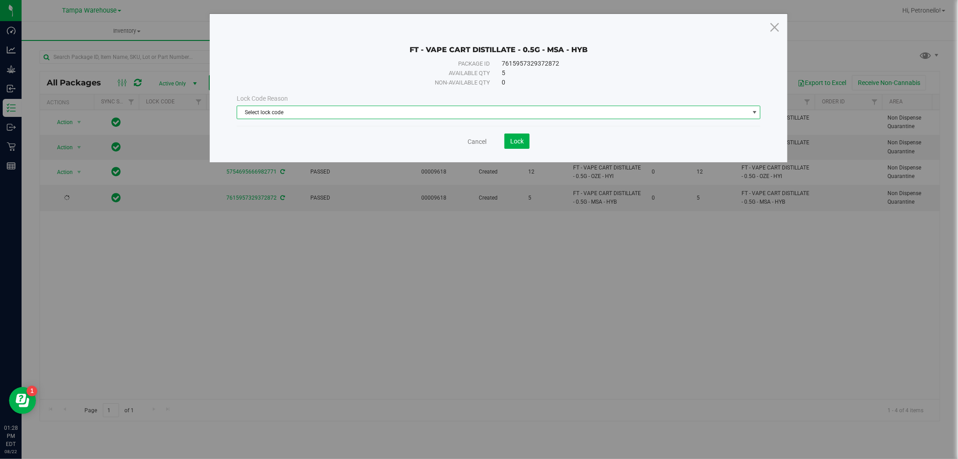
click at [445, 111] on span "Select lock code" at bounding box center [493, 112] width 512 height 13
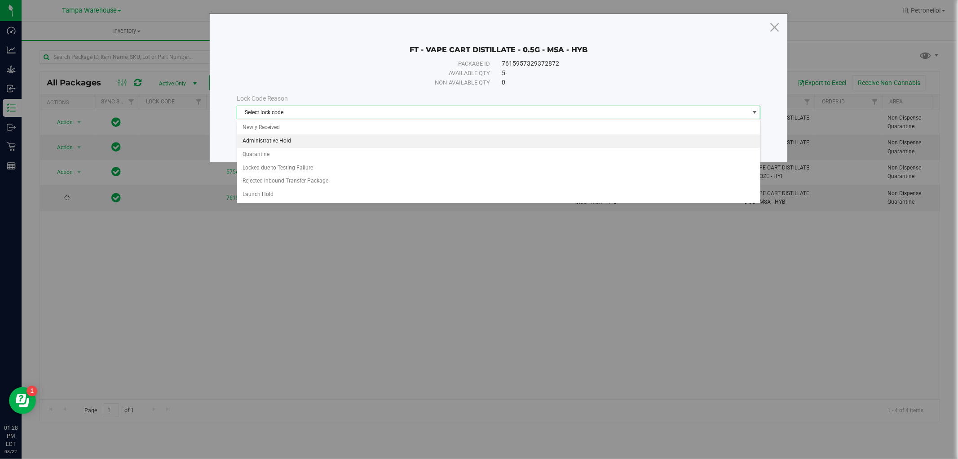
click at [343, 138] on li "Administrative Hold" at bounding box center [499, 140] width 524 height 13
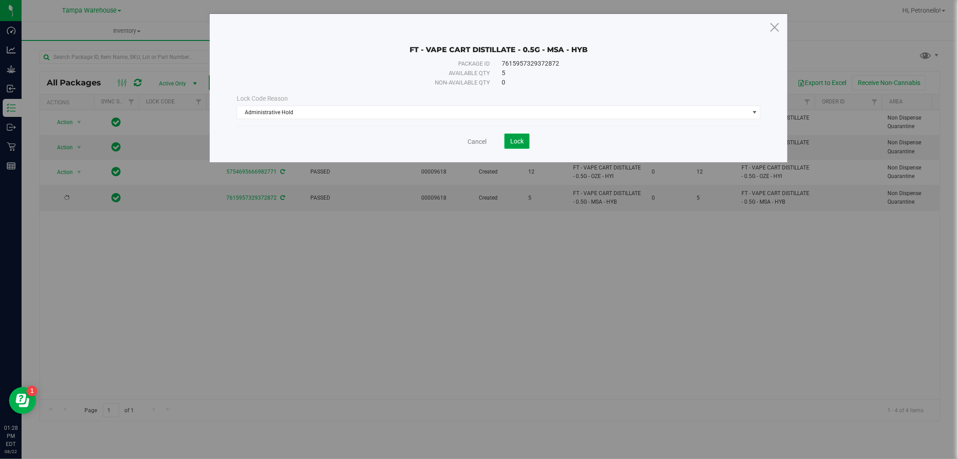
click at [510, 142] on span "Lock" at bounding box center [516, 141] width 13 height 7
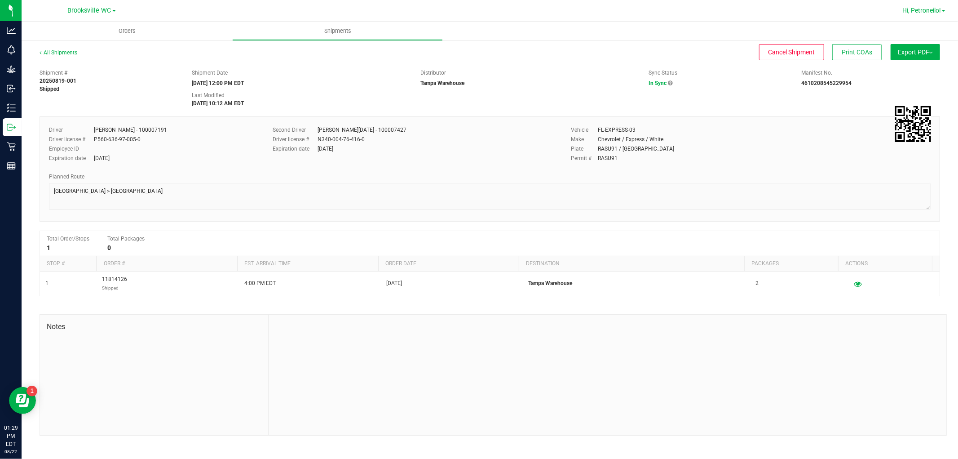
click at [942, 6] on link "Hi, Petroneilo!" at bounding box center [924, 10] width 50 height 9
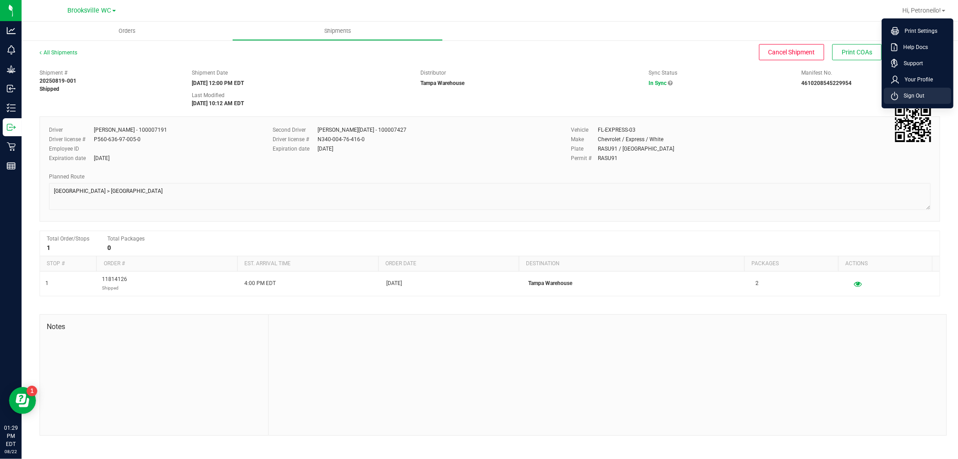
click at [905, 93] on span "Sign Out" at bounding box center [912, 95] width 26 height 9
